Goal: Book appointment/travel/reservation

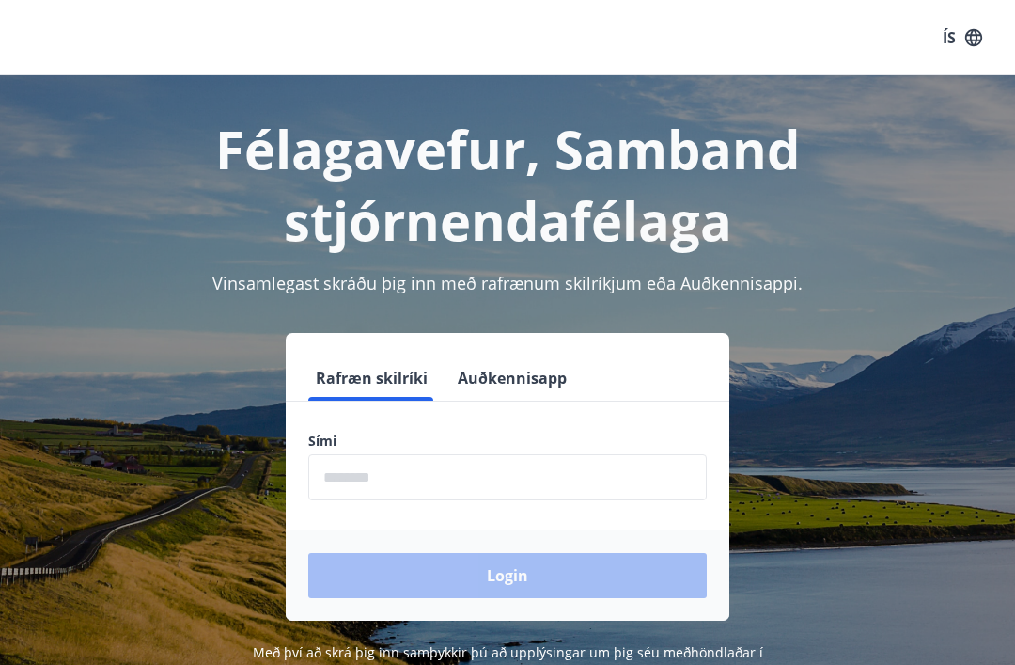
click at [517, 463] on input "phone" at bounding box center [507, 477] width 399 height 46
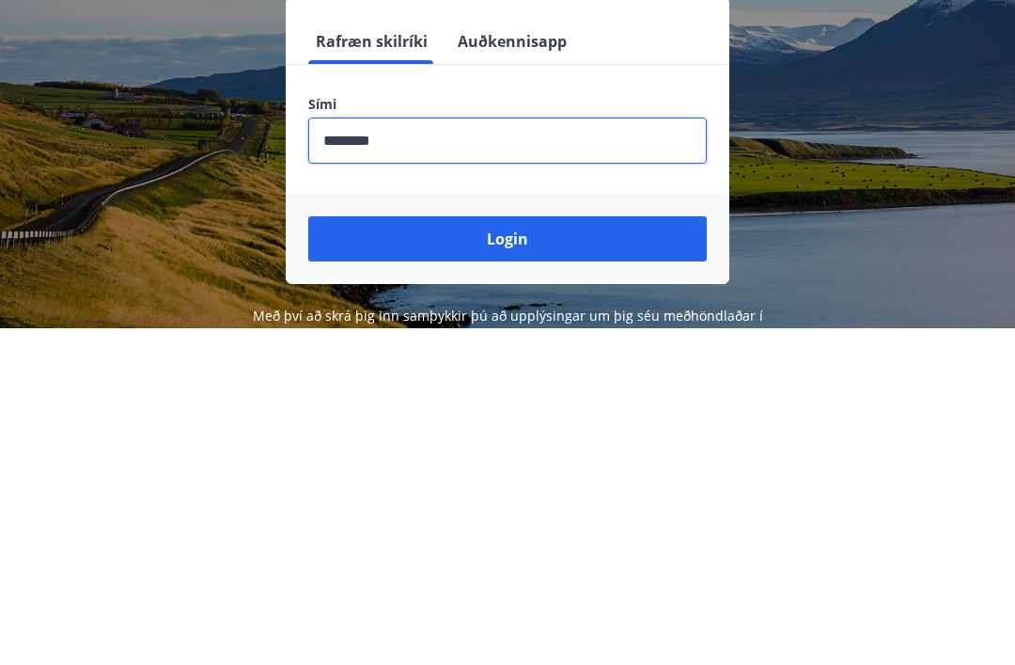
type input "********"
click at [555, 553] on button "Login" at bounding box center [507, 575] width 399 height 45
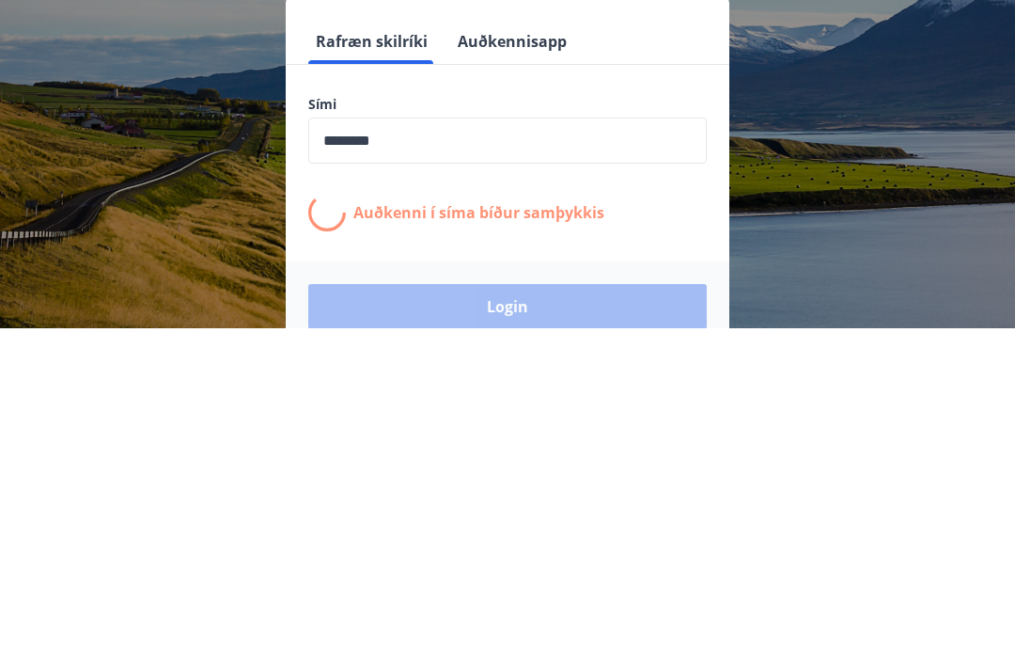
scroll to position [293, 0]
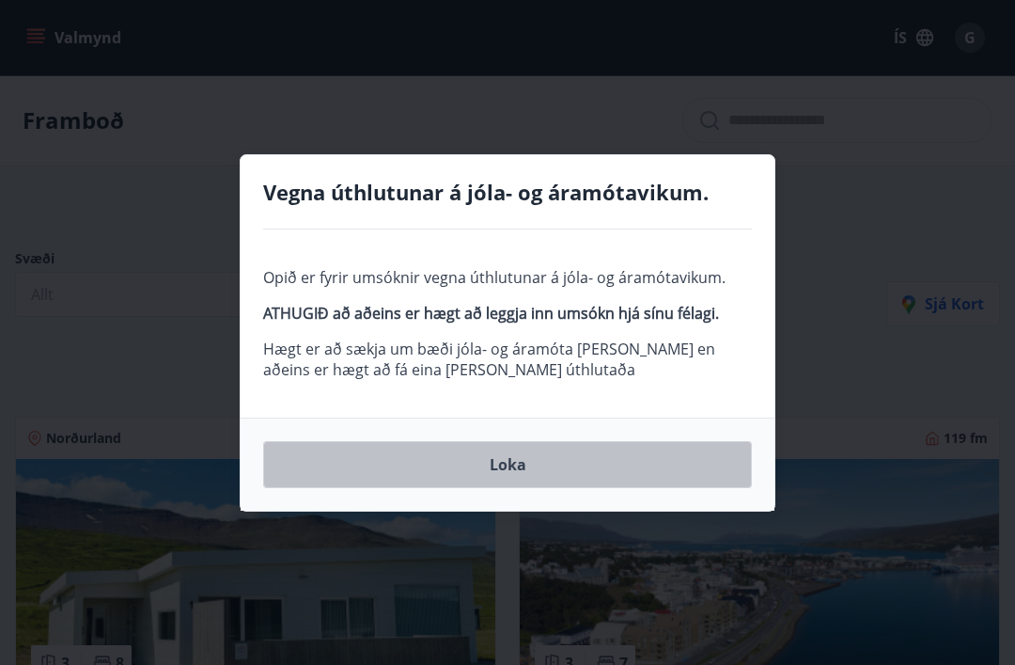
click at [555, 468] on button "Loka" at bounding box center [507, 464] width 489 height 47
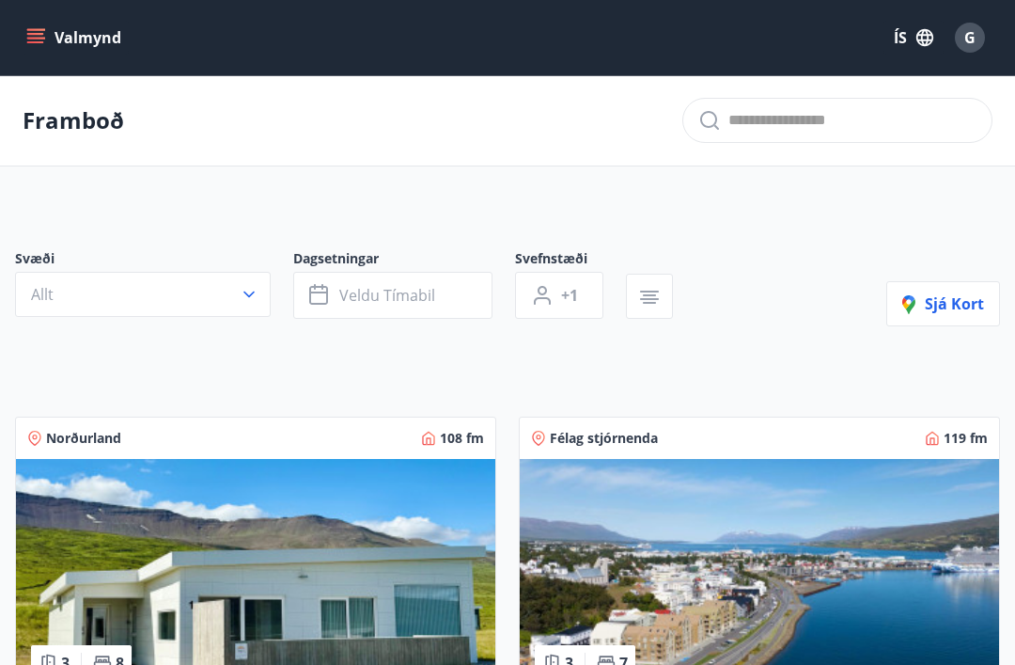
click at [406, 286] on span "Veldu tímabil" at bounding box center [387, 295] width 96 height 21
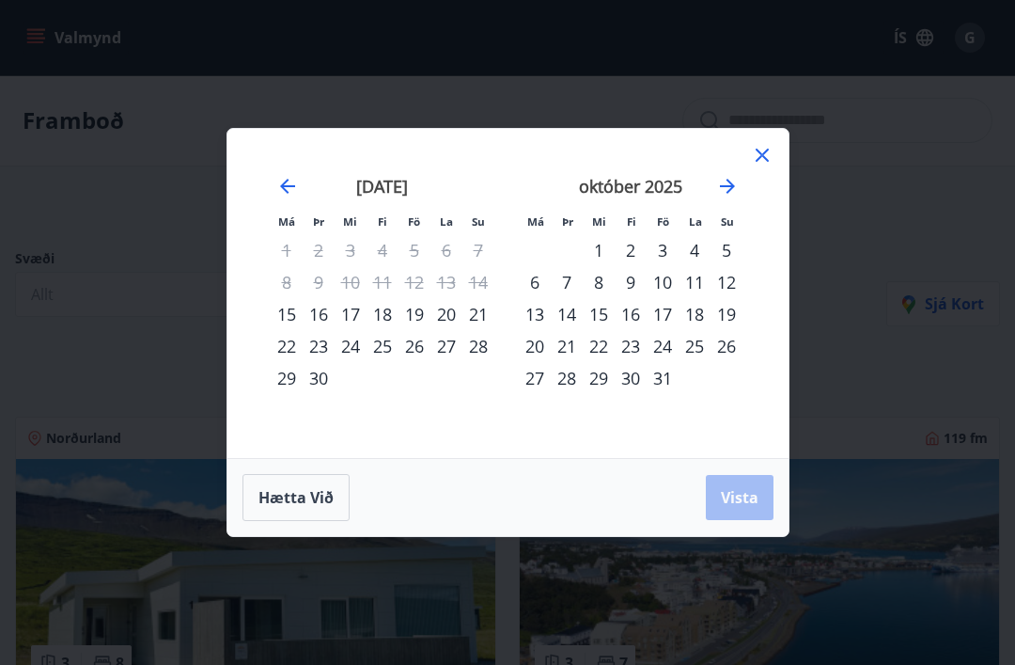
click at [754, 160] on icon at bounding box center [762, 155] width 23 height 23
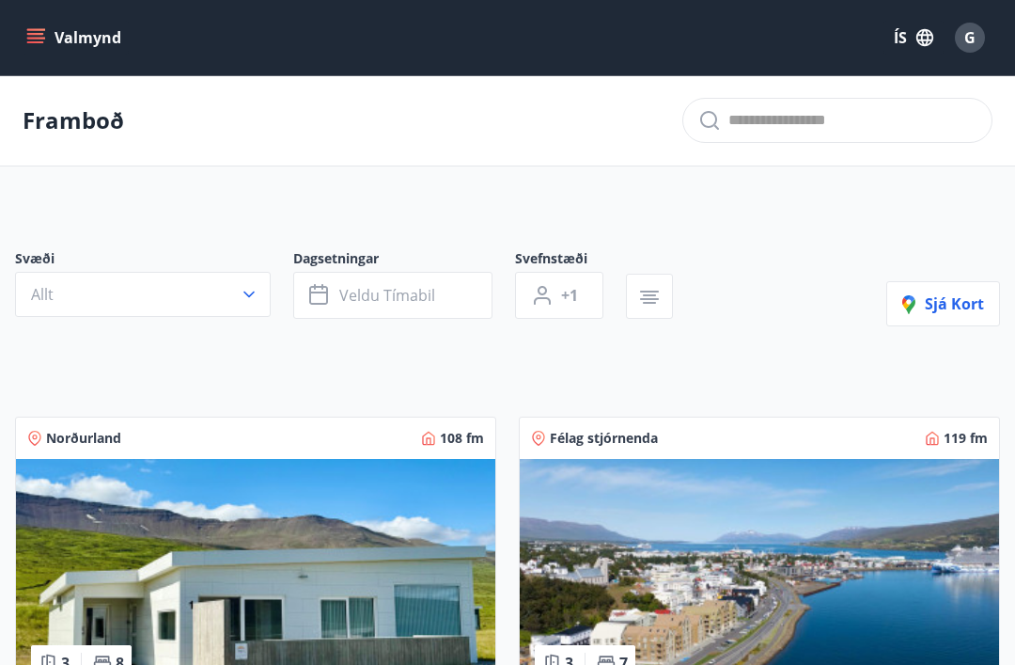
click at [385, 294] on span "Veldu tímabil" at bounding box center [387, 295] width 96 height 21
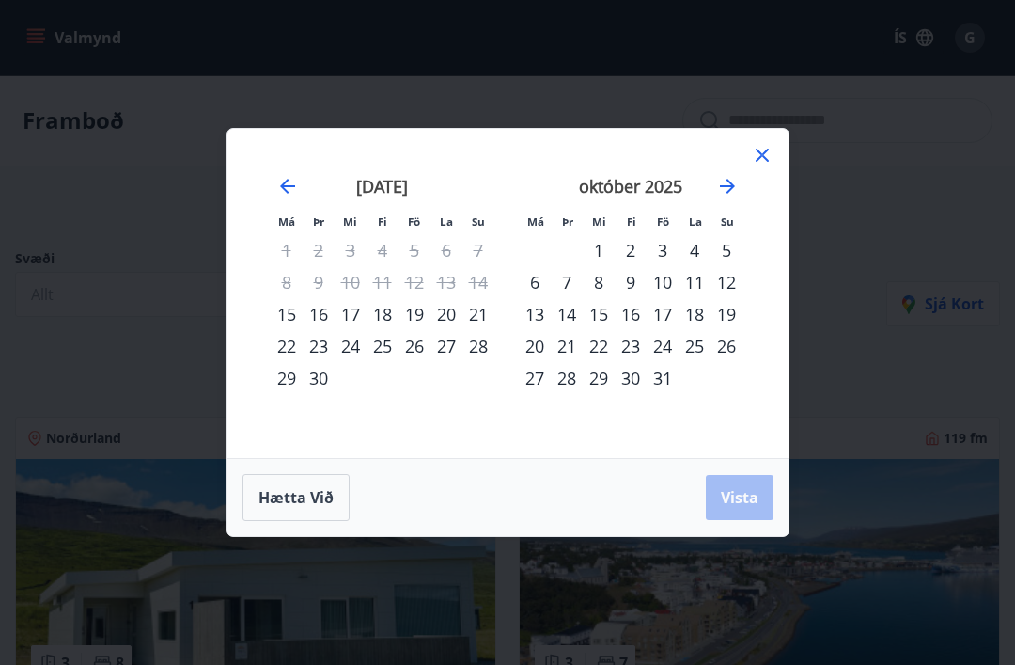
click at [721, 188] on icon "Move forward to switch to the next month." at bounding box center [727, 186] width 23 height 23
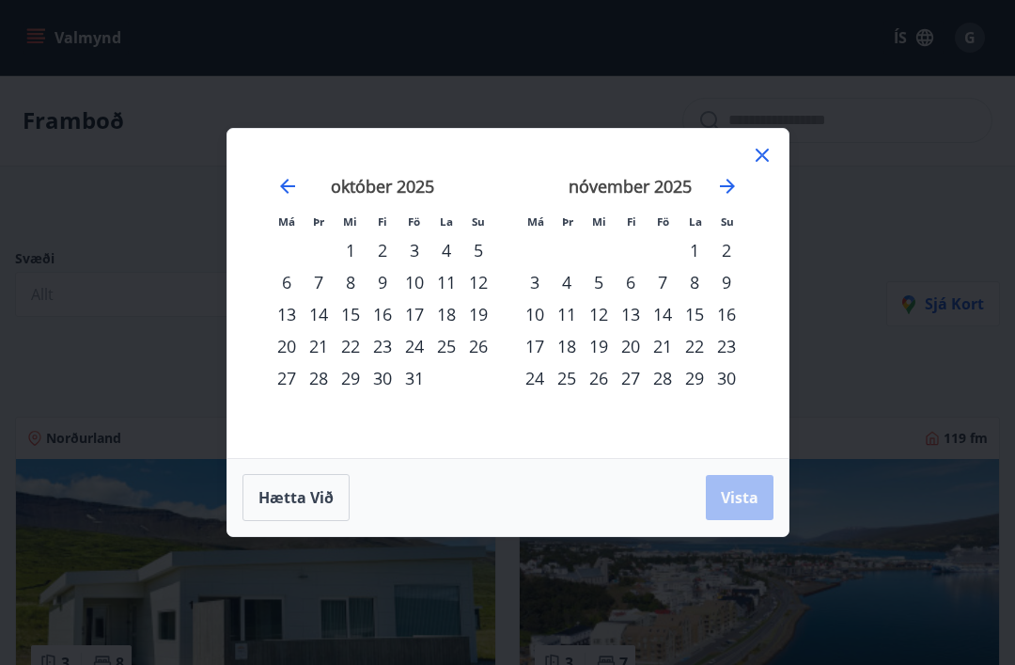
click at [722, 186] on icon "Move forward to switch to the next month." at bounding box center [727, 186] width 15 height 15
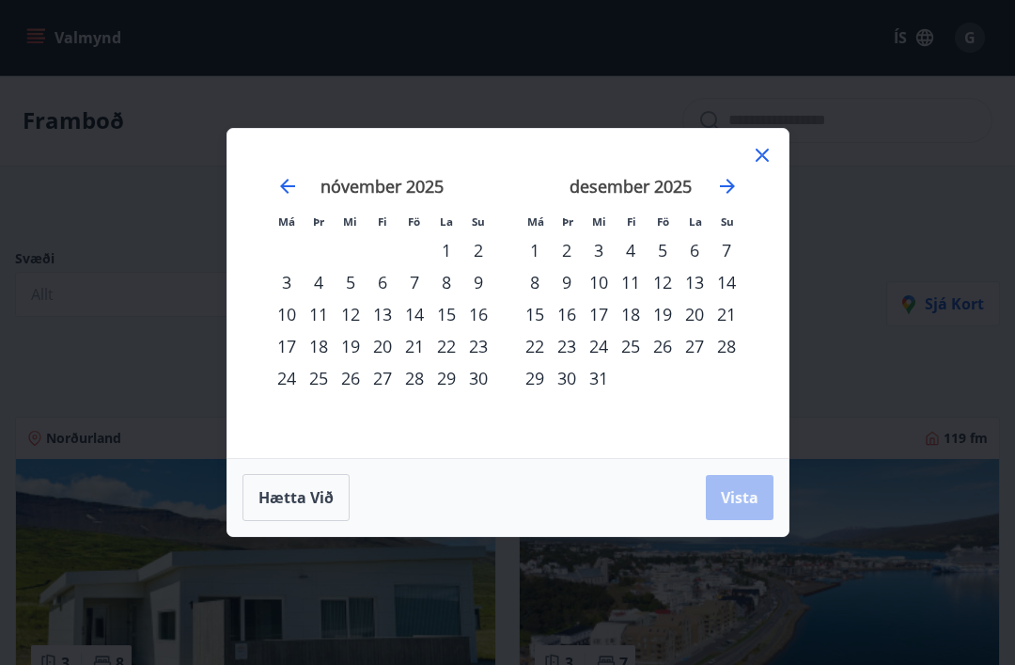
click at [530, 378] on div "29" at bounding box center [535, 378] width 32 height 32
click at [728, 185] on icon "Move forward to switch to the next month." at bounding box center [727, 186] width 15 height 15
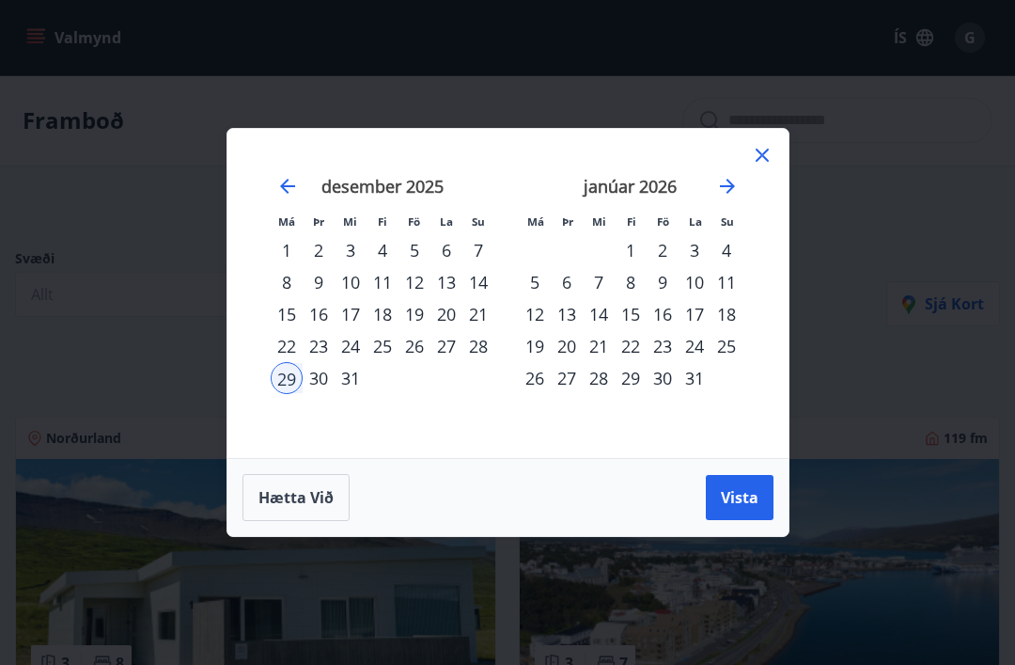
click at [778, 146] on div "Má Þr Mi Fi Fö La Su Má Þr Mi Fi Fö La Su nóvember 2025 1 2 3 4 5 6 7 8 9 10 11…" at bounding box center [507, 293] width 561 height 329
click at [754, 160] on icon at bounding box center [762, 155] width 23 height 23
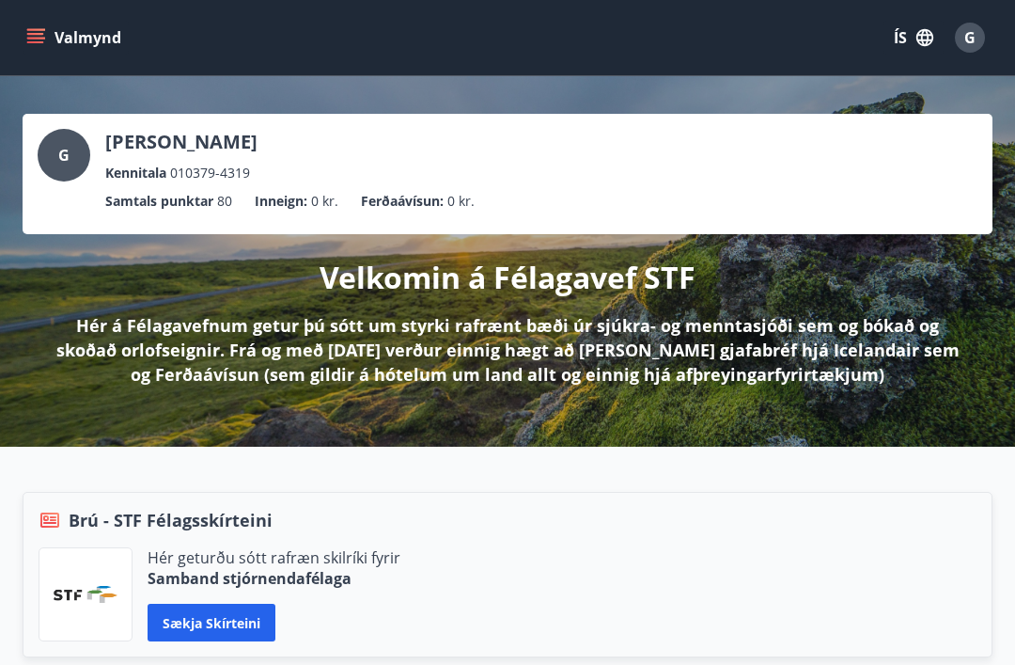
click at [47, 31] on button "Valmynd" at bounding box center [76, 38] width 106 height 34
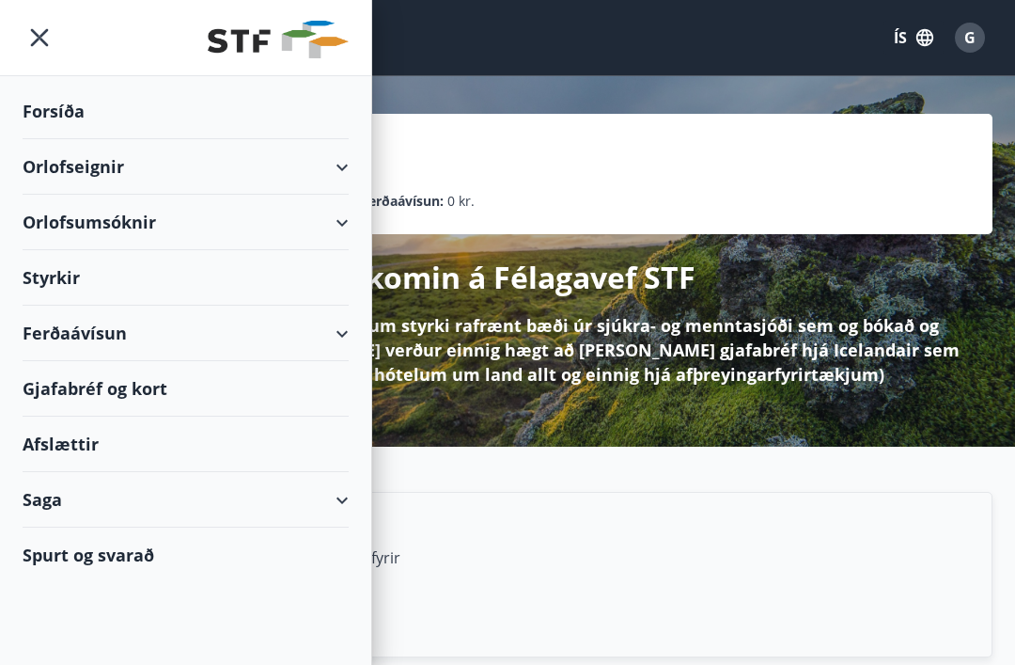
click at [346, 218] on div "Orlofsumsóknir" at bounding box center [186, 222] width 326 height 55
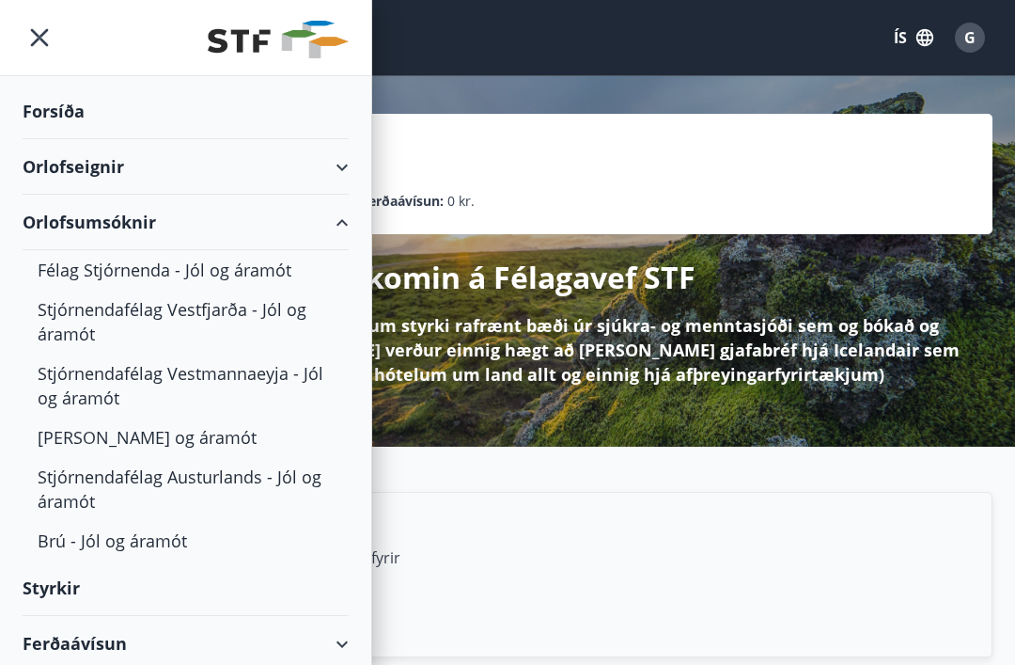
click at [173, 546] on div "Brú - Jól og áramót" at bounding box center [186, 540] width 296 height 39
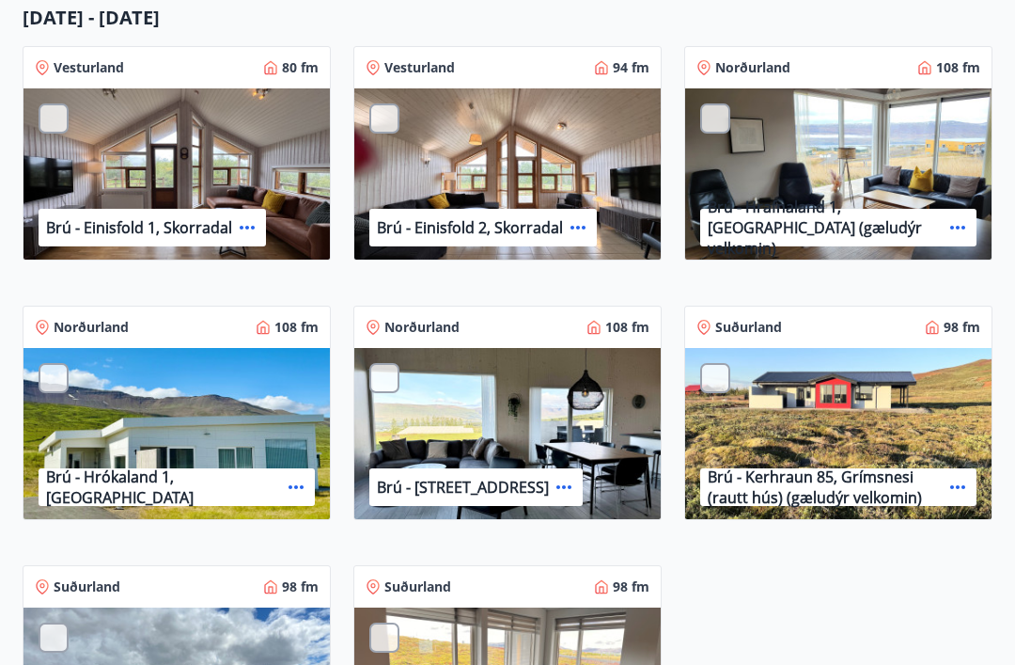
scroll to position [1292, 0]
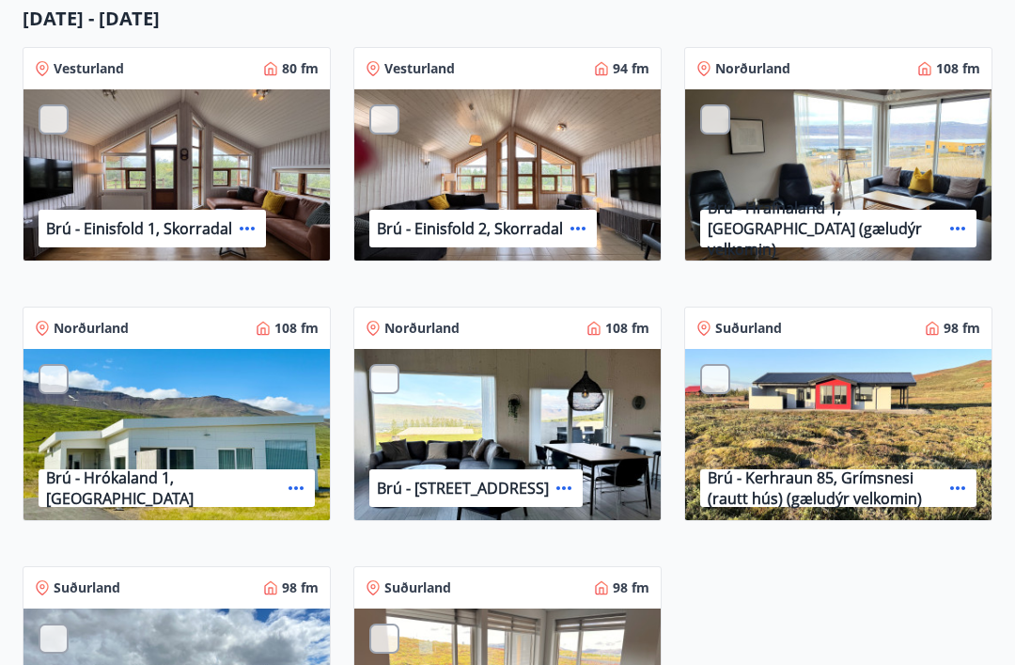
click at [713, 375] on div at bounding box center [715, 379] width 30 height 30
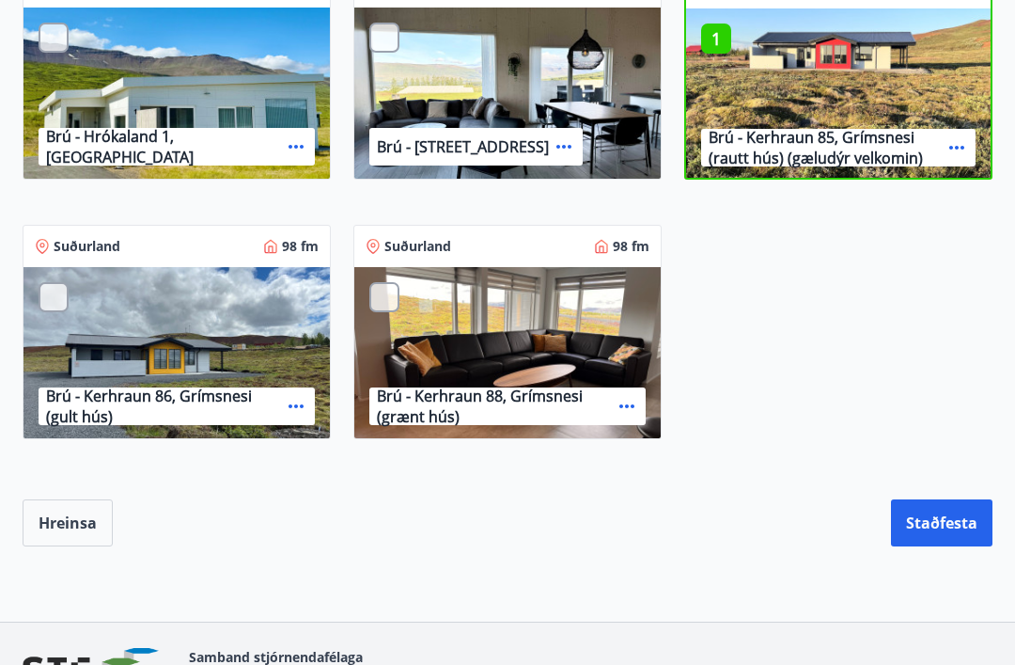
scroll to position [1688, 0]
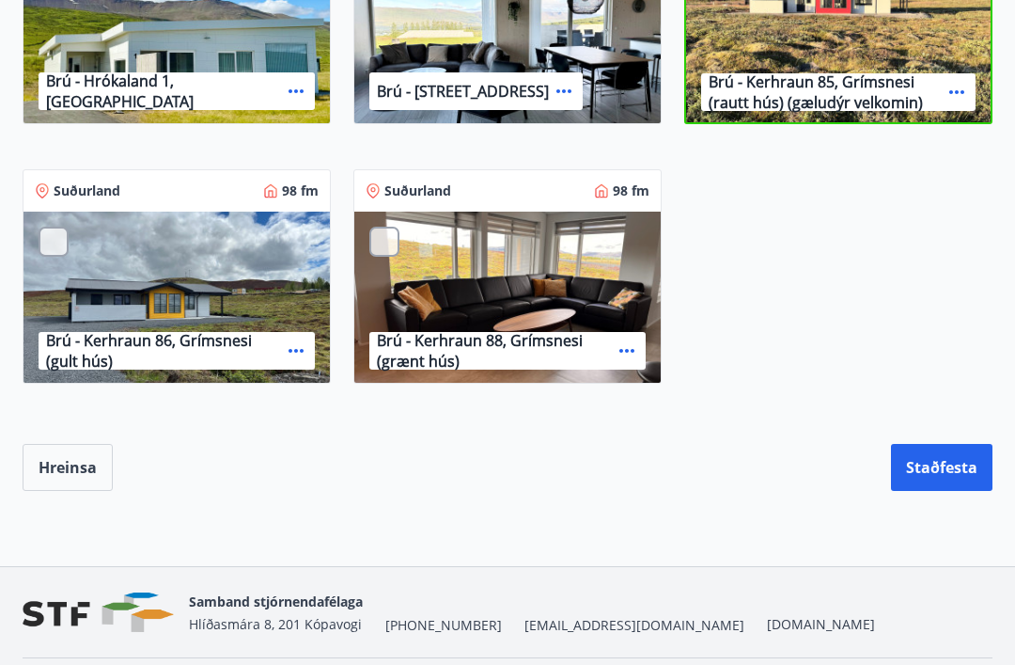
click at [955, 465] on button "Staðfesta" at bounding box center [942, 467] width 102 height 47
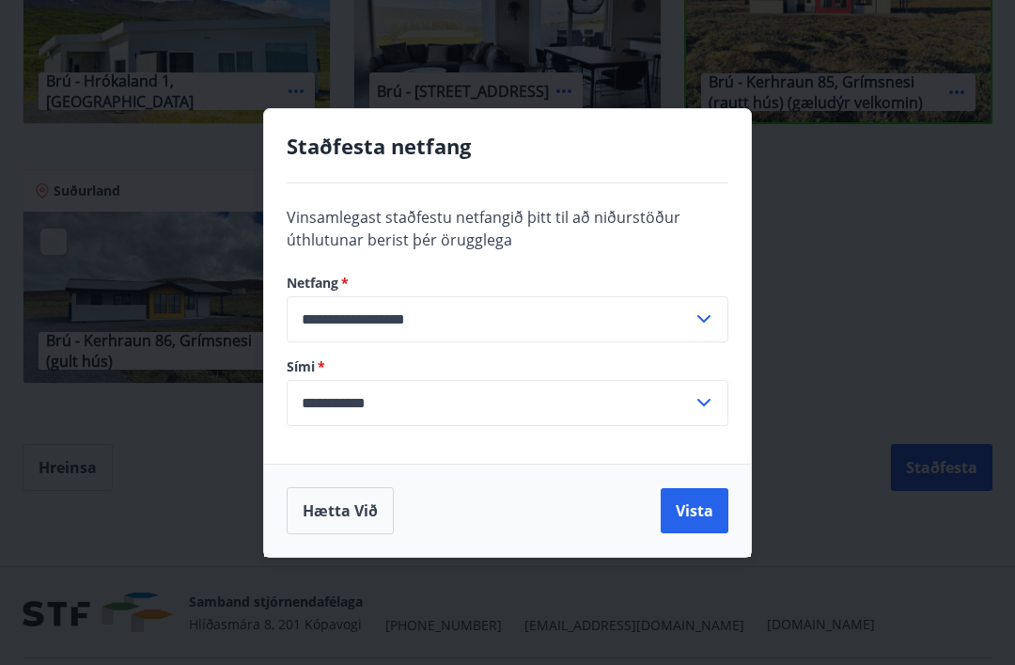
click at [695, 533] on button "Vista" at bounding box center [695, 510] width 68 height 45
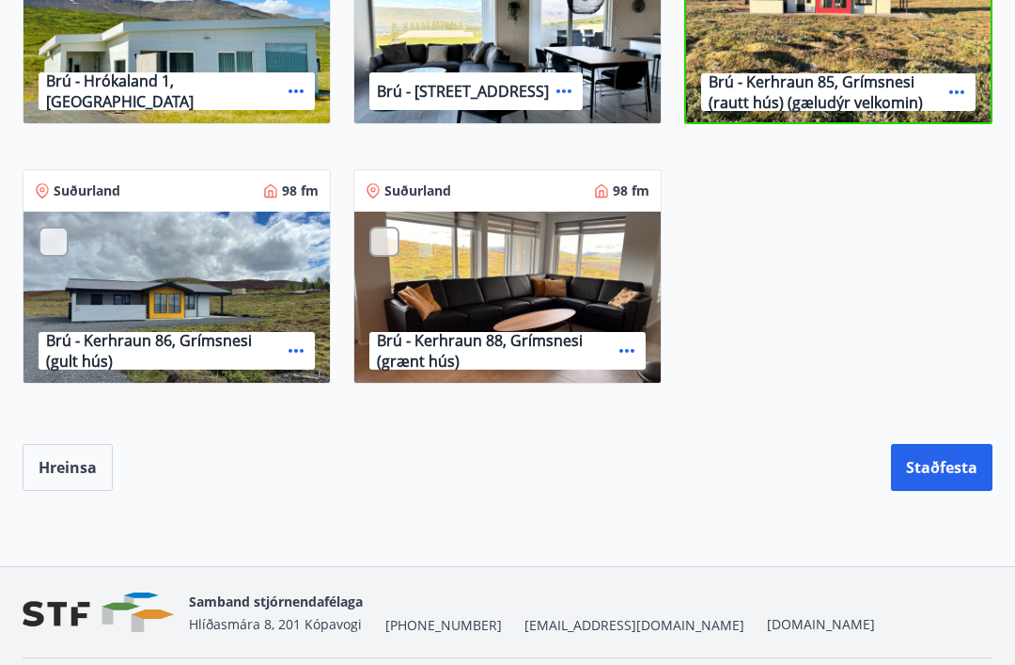
click at [953, 470] on button "Staðfesta" at bounding box center [942, 467] width 102 height 47
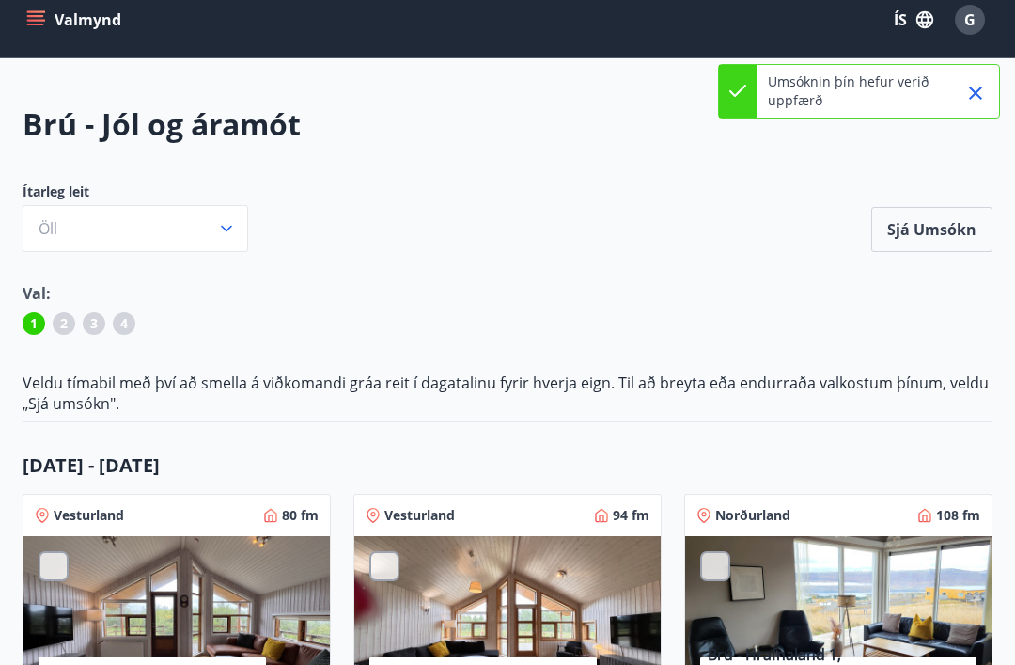
scroll to position [0, 0]
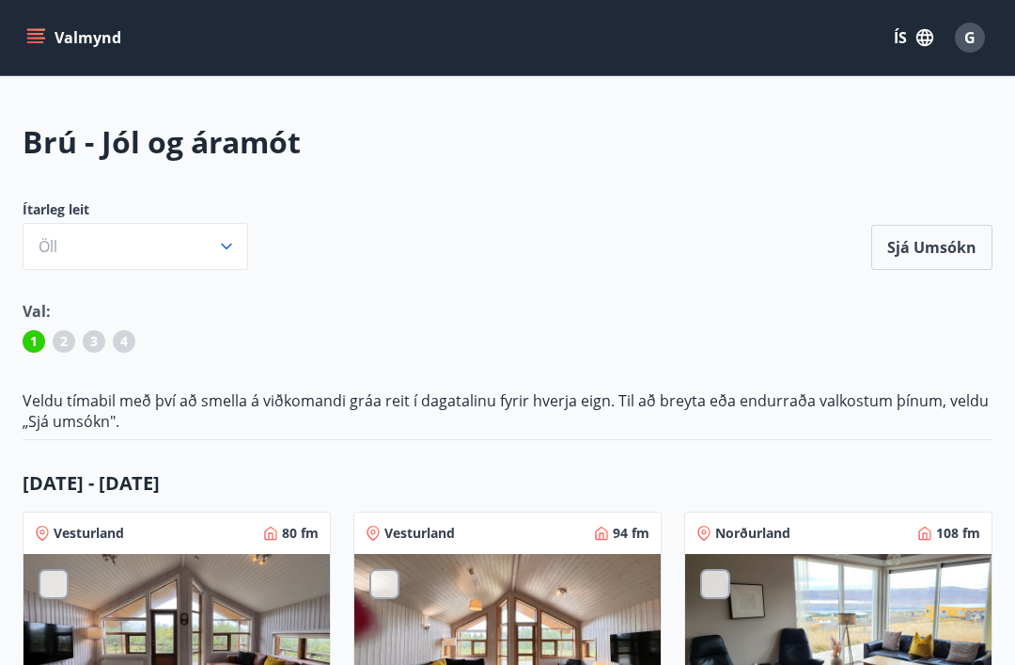
click at [233, 236] on button "Öll" at bounding box center [136, 246] width 226 height 47
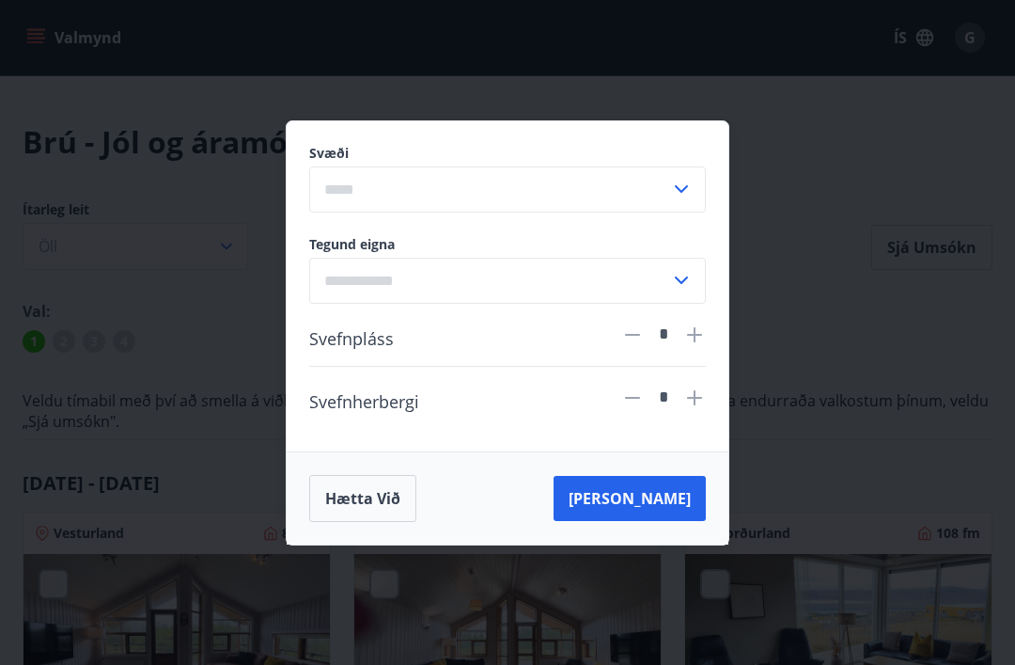
click at [680, 194] on icon at bounding box center [681, 189] width 23 height 23
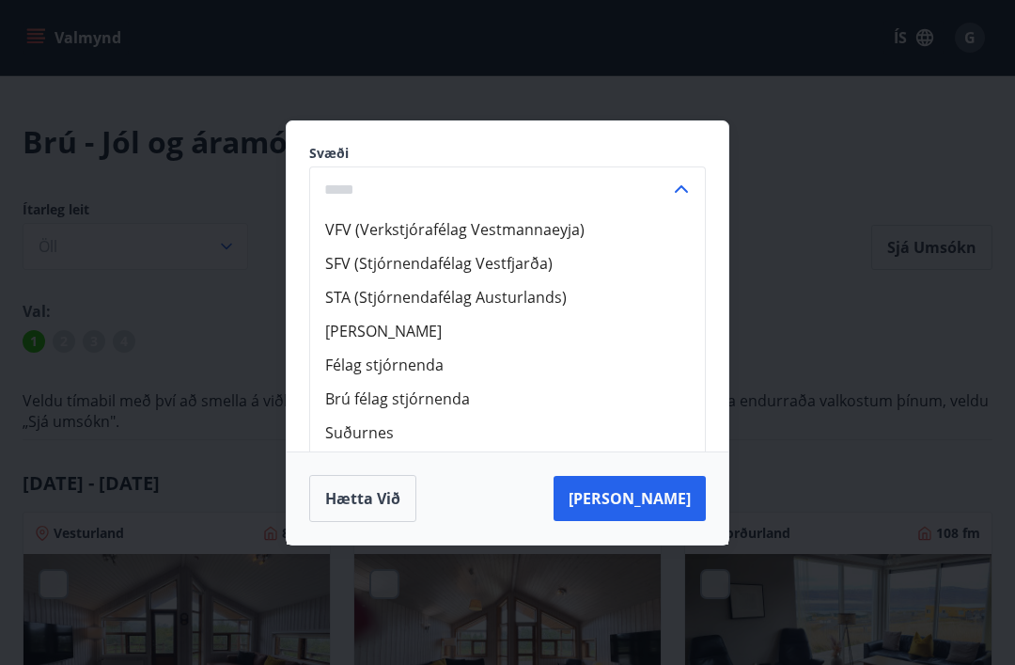
click at [450, 411] on li "Brú félag stjórnenda" at bounding box center [507, 399] width 395 height 34
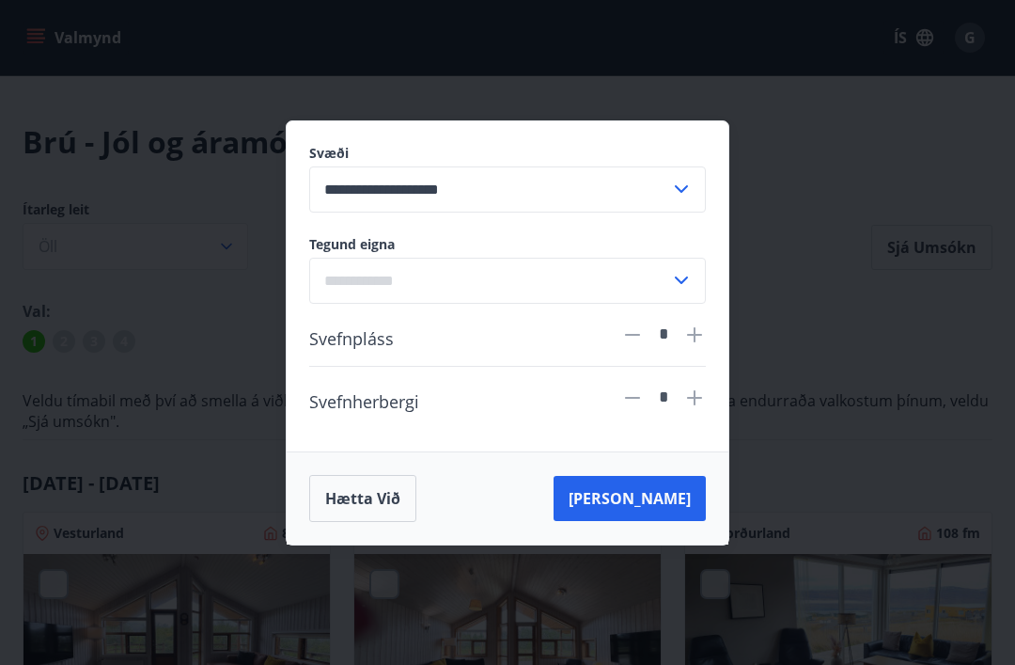
type input "**********"
click at [680, 281] on icon at bounding box center [681, 280] width 13 height 8
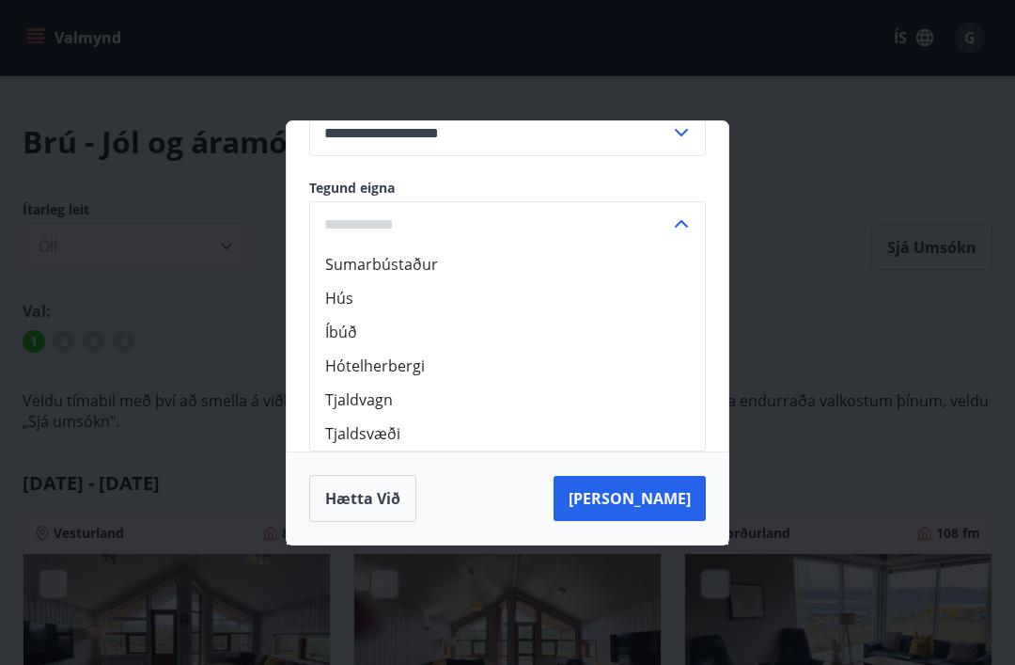
scroll to position [56, 0]
click at [415, 261] on li "Sumarbústaður" at bounding box center [507, 264] width 395 height 34
type input "**********"
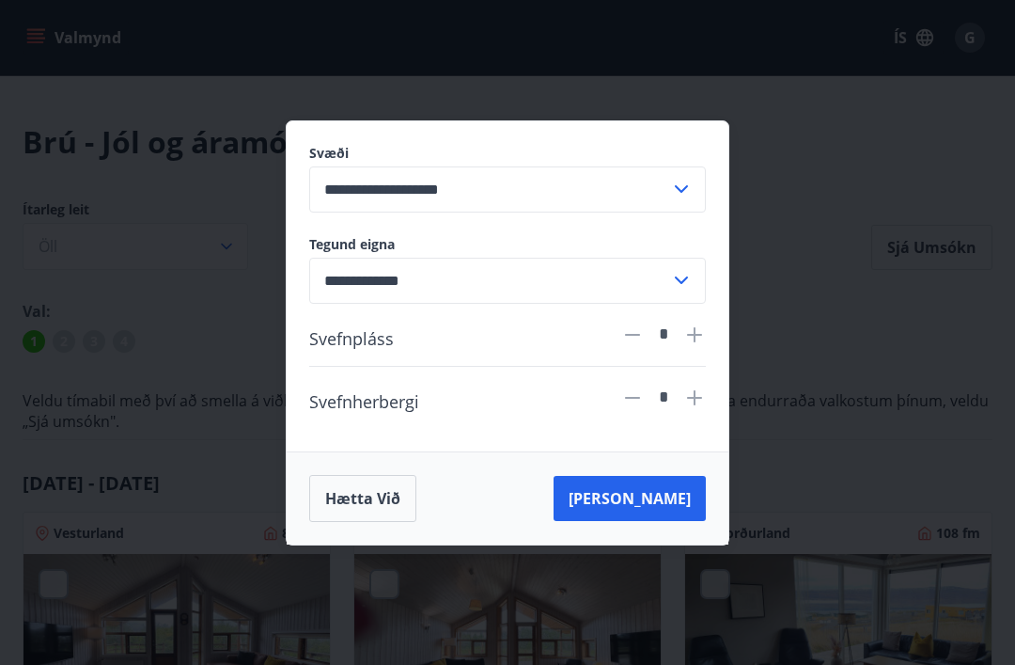
click at [389, 505] on button "Hætta við" at bounding box center [362, 498] width 107 height 47
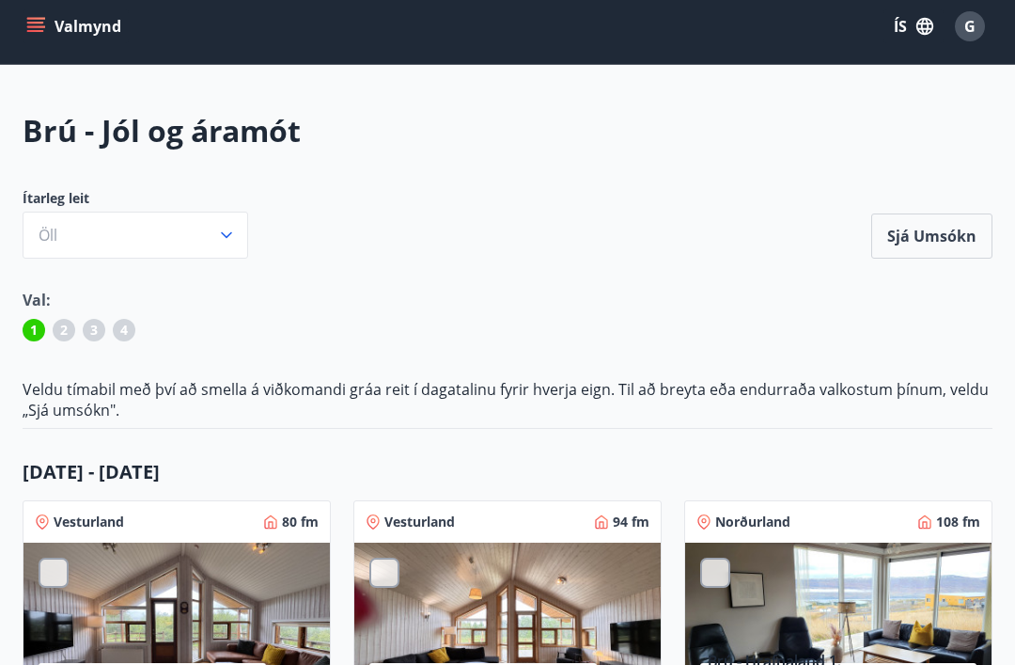
scroll to position [13, 0]
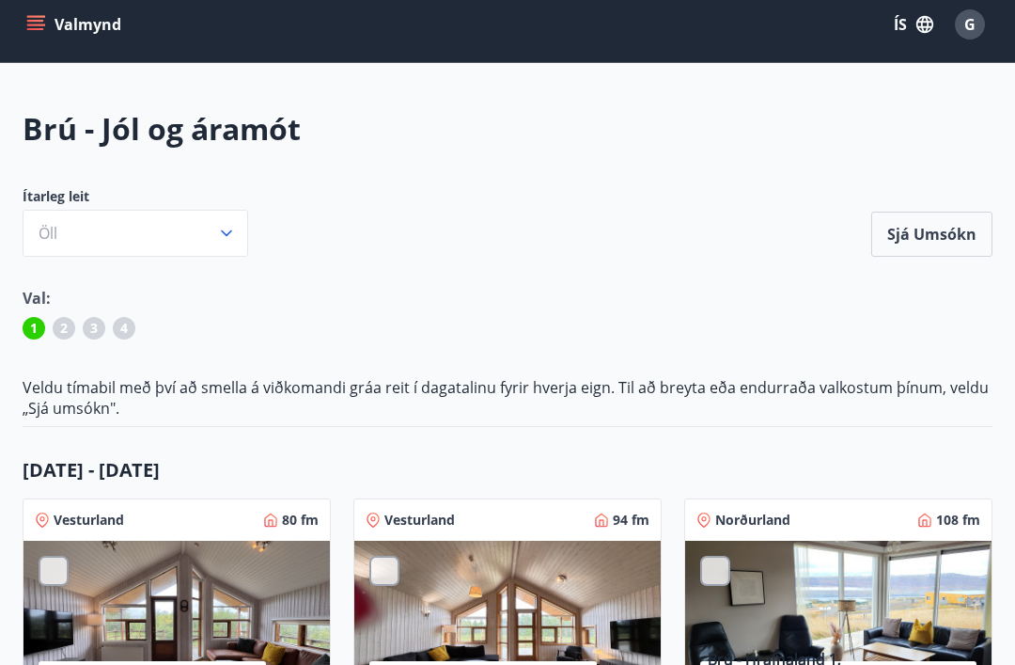
click at [928, 227] on button "Sjá umsókn" at bounding box center [931, 233] width 121 height 45
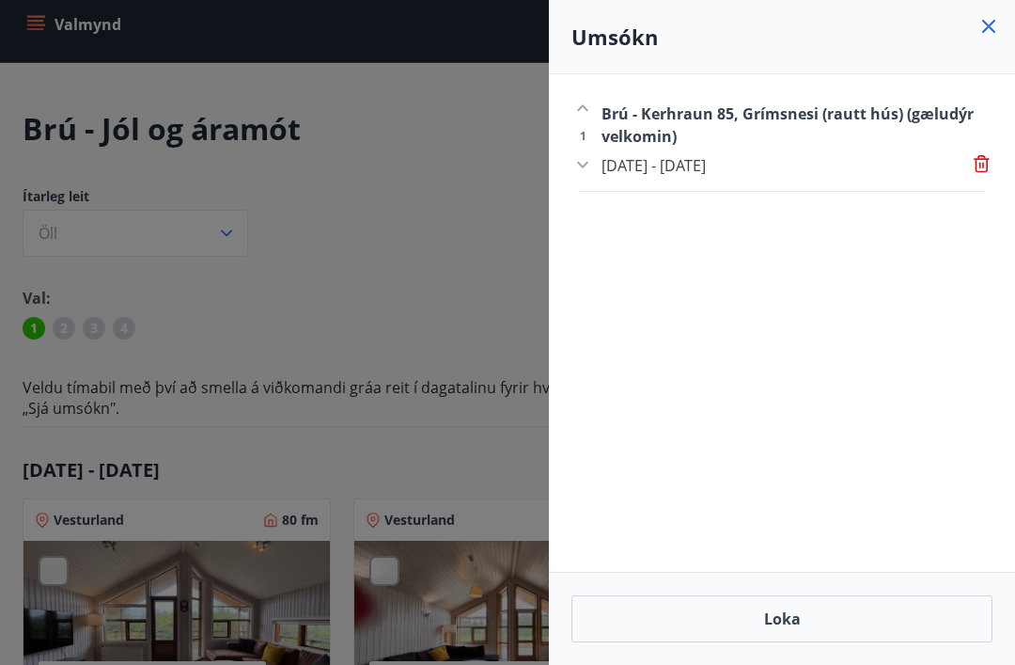
click at [801, 642] on button "Loka" at bounding box center [782, 618] width 421 height 47
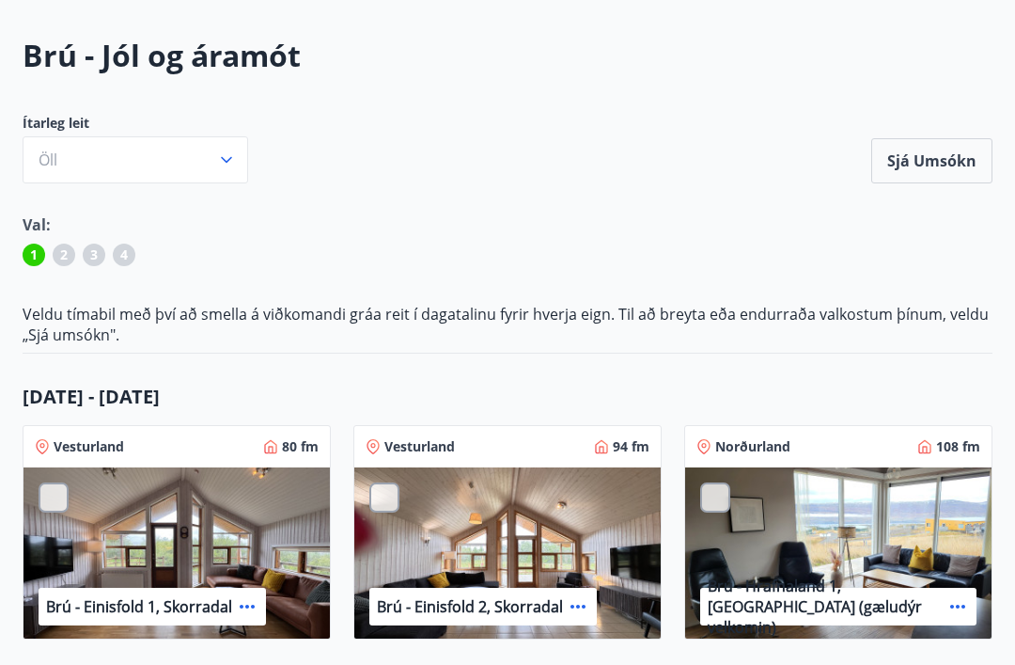
scroll to position [0, 0]
